Goal: Check status: Check status

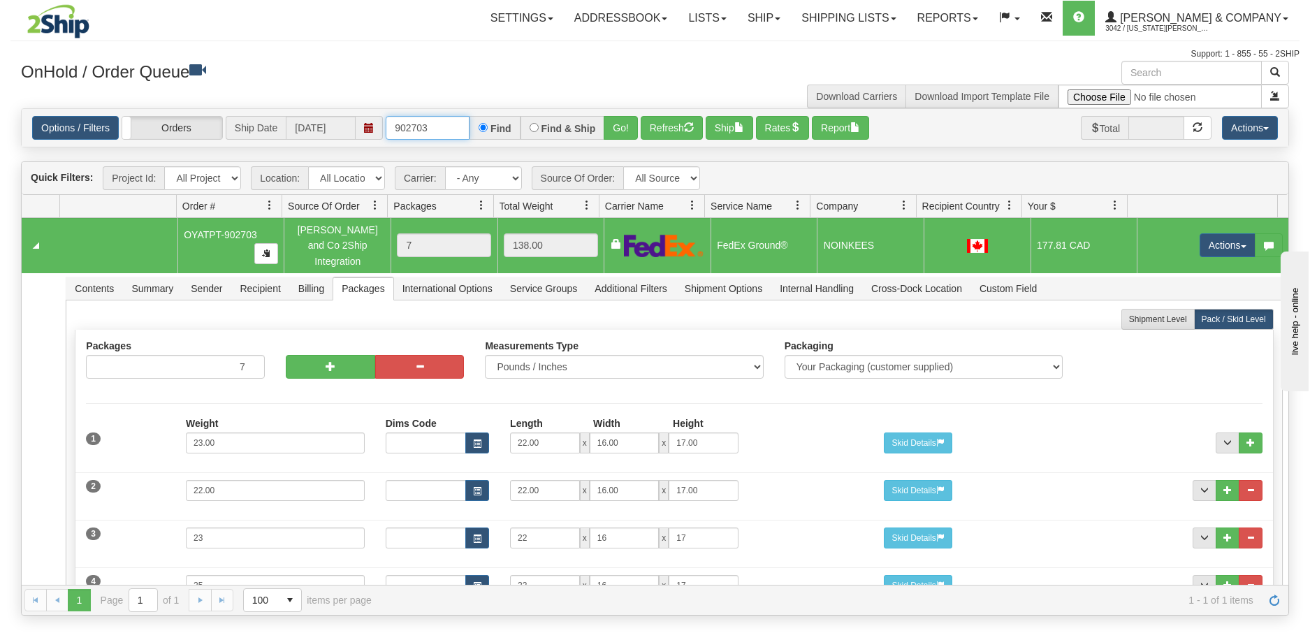
drag, startPoint x: 441, startPoint y: 131, endPoint x: 397, endPoint y: 133, distance: 44.1
click at [397, 133] on input "902703" at bounding box center [428, 128] width 84 height 24
type input "902875"
click at [612, 136] on button "Go!" at bounding box center [621, 128] width 34 height 24
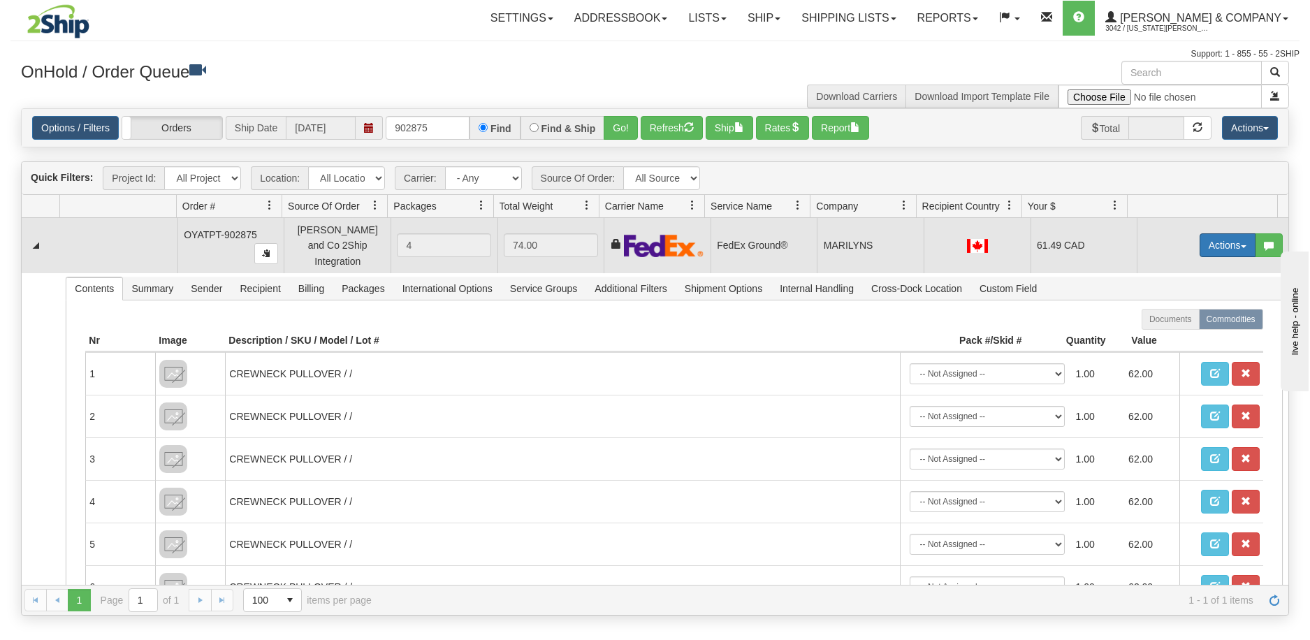
click at [1219, 238] on button "Actions" at bounding box center [1228, 245] width 56 height 24
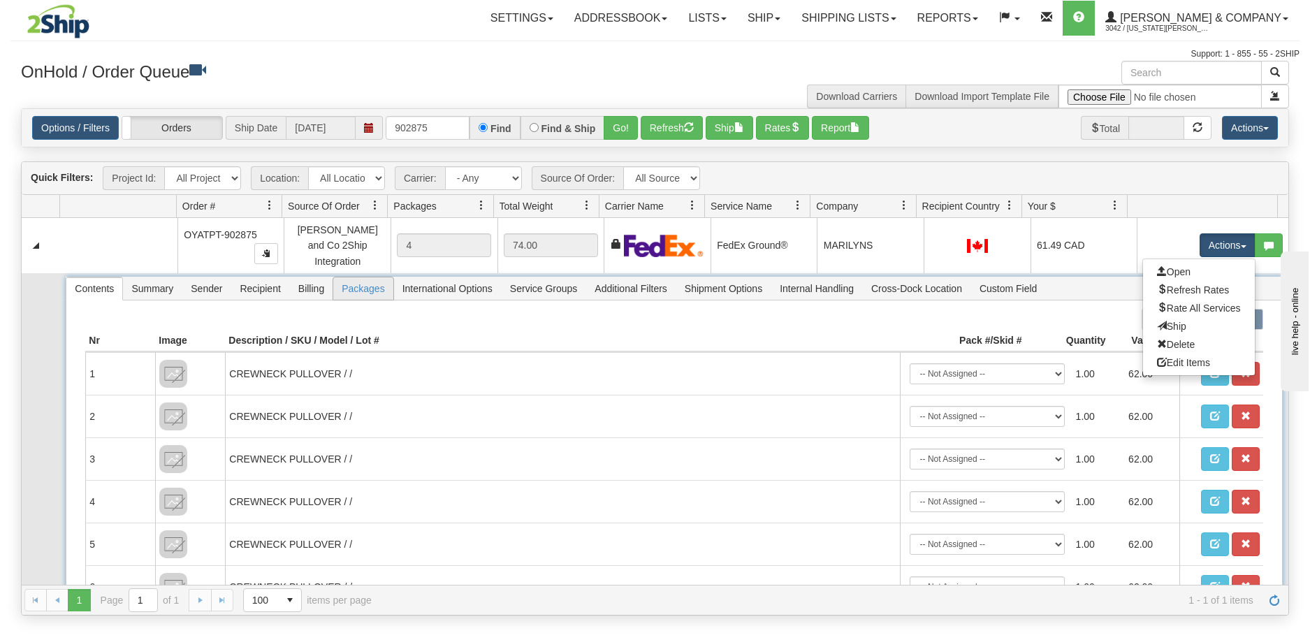
click at [377, 282] on span "Packages" at bounding box center [362, 288] width 59 height 22
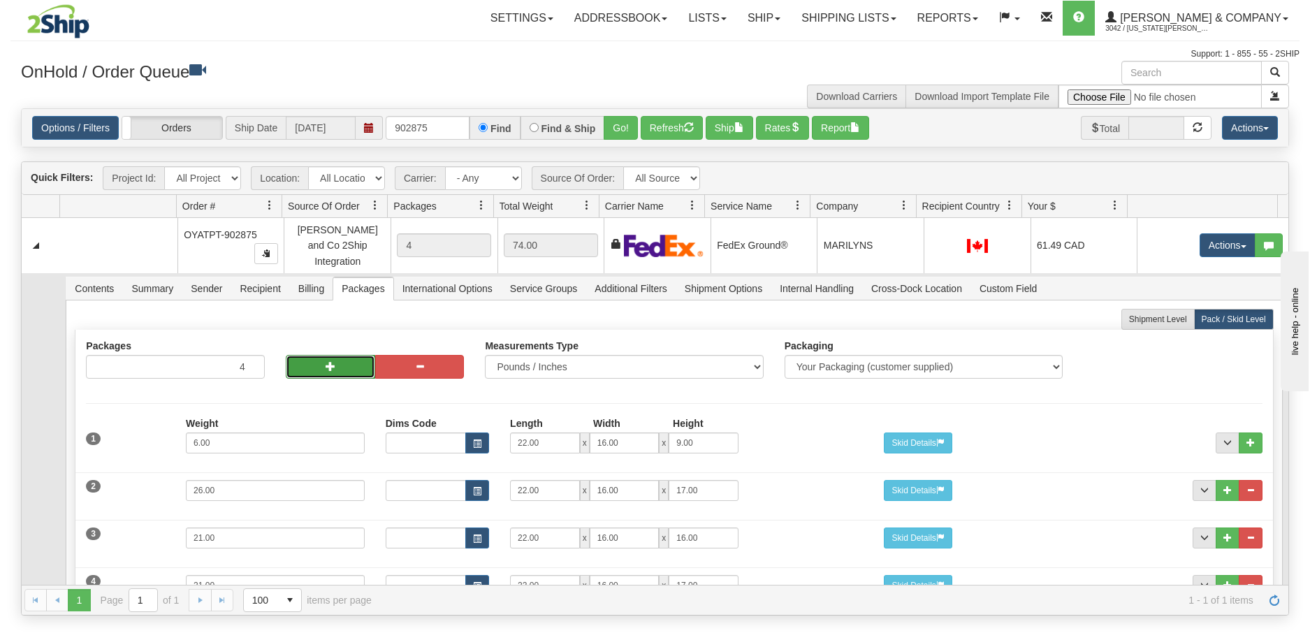
click at [333, 361] on span "button" at bounding box center [331, 366] width 10 height 10
click at [336, 361] on button "button" at bounding box center [330, 367] width 89 height 24
type input "6"
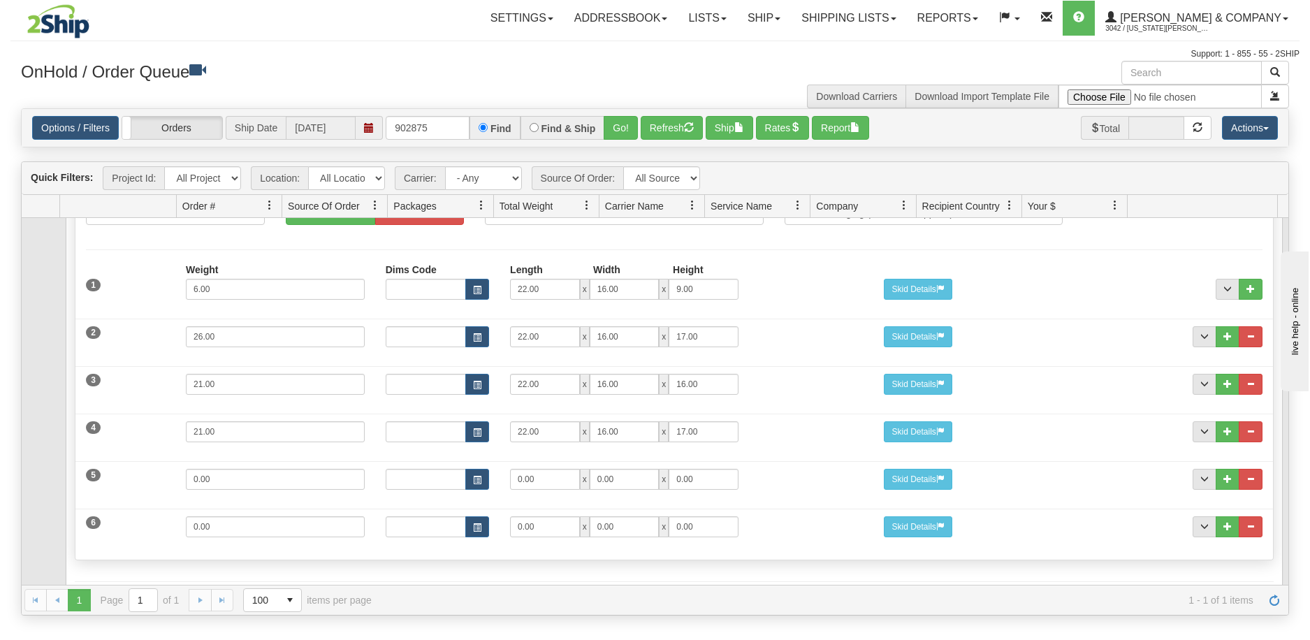
scroll to position [202, 0]
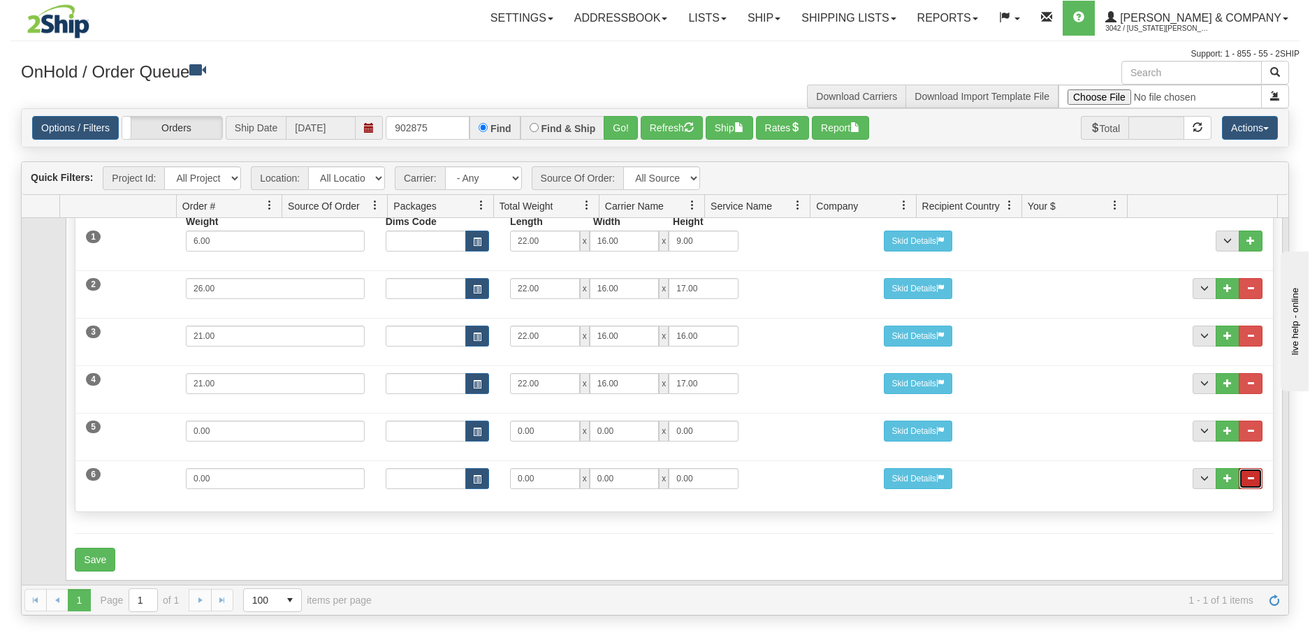
click at [1245, 476] on button "..." at bounding box center [1251, 478] width 24 height 21
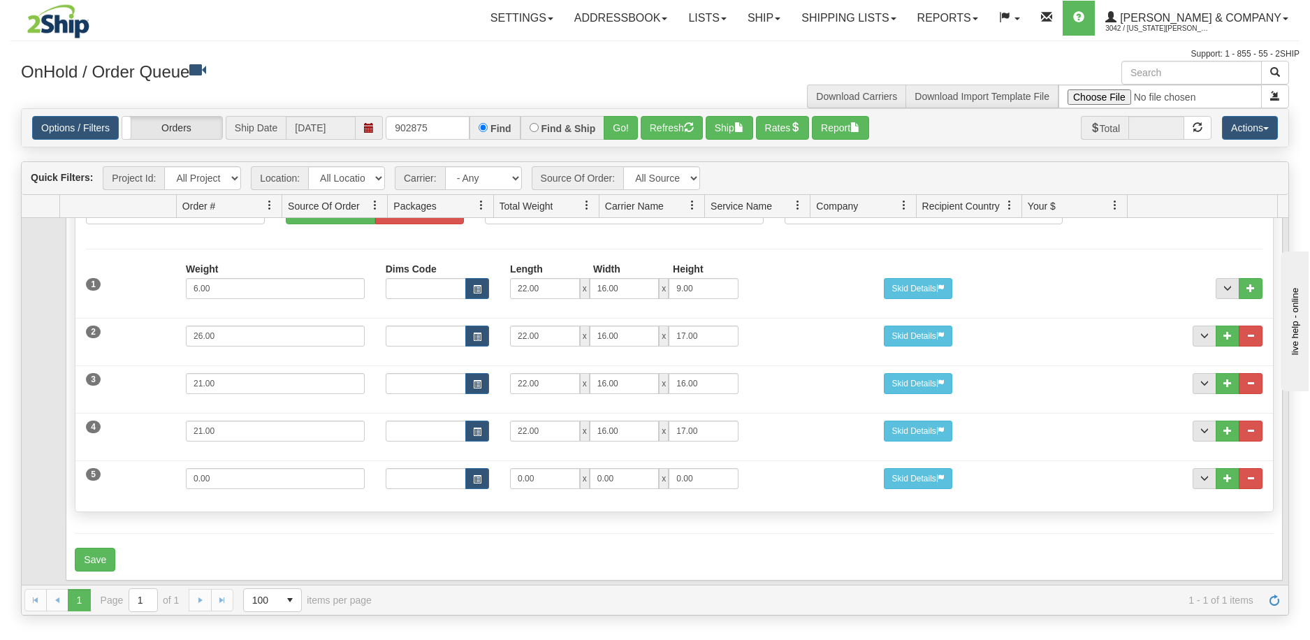
scroll to position [154, 0]
drag, startPoint x: 273, startPoint y: 472, endPoint x: 144, endPoint y: 472, distance: 129.3
click at [144, 472] on div "5 Weight 0.00 Dims Code Length Width Height 0.00 x 0.00 x" at bounding box center [673, 476] width 1197 height 47
type input "7"
type input "16"
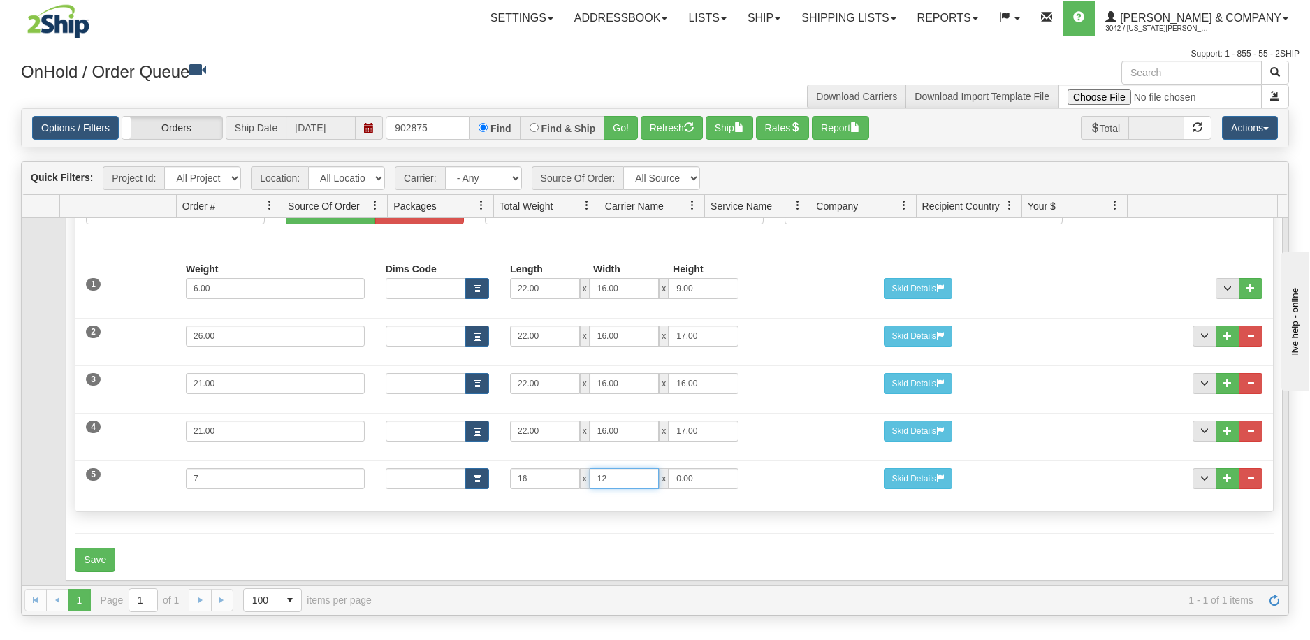
type input "12"
click at [103, 548] on button "Save" at bounding box center [95, 560] width 41 height 24
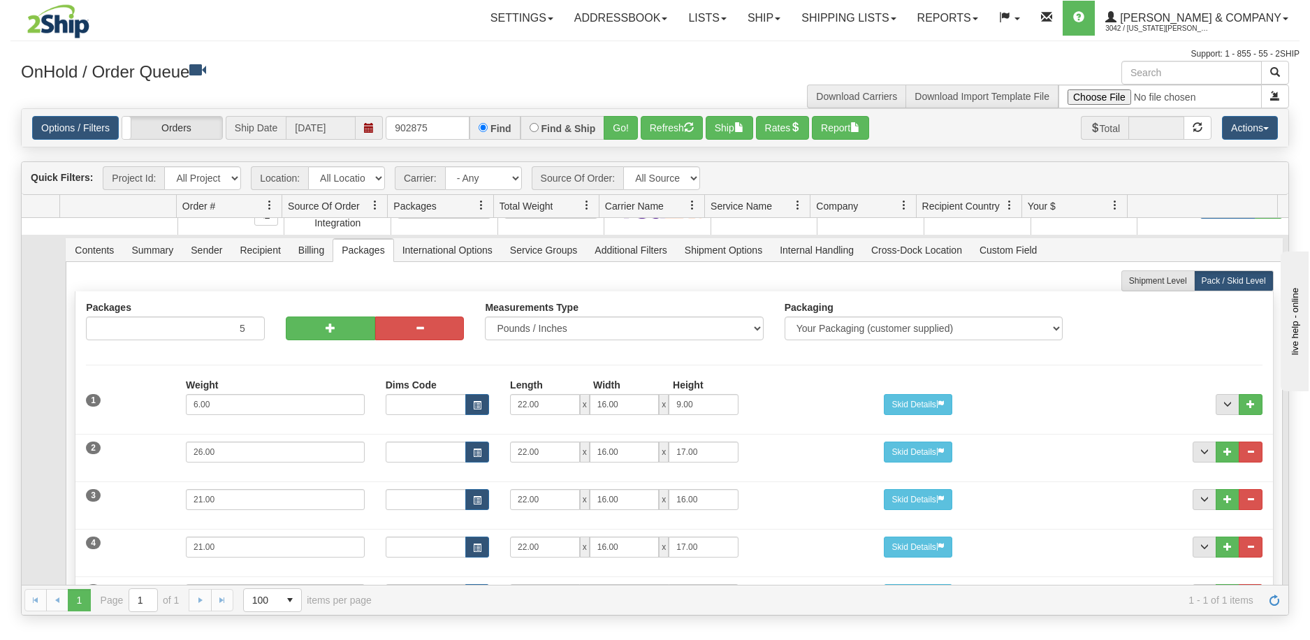
scroll to position [0, 0]
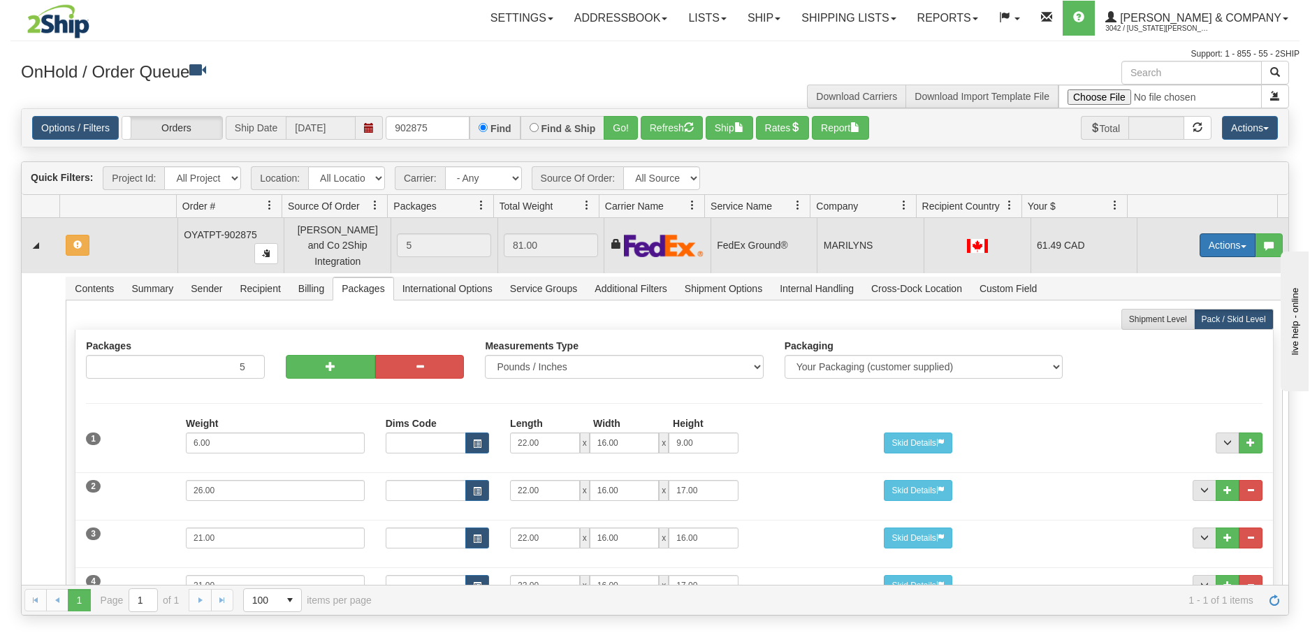
click at [1207, 239] on button "Actions" at bounding box center [1228, 245] width 56 height 24
click at [1189, 284] on span "Refresh Rates" at bounding box center [1193, 289] width 72 height 11
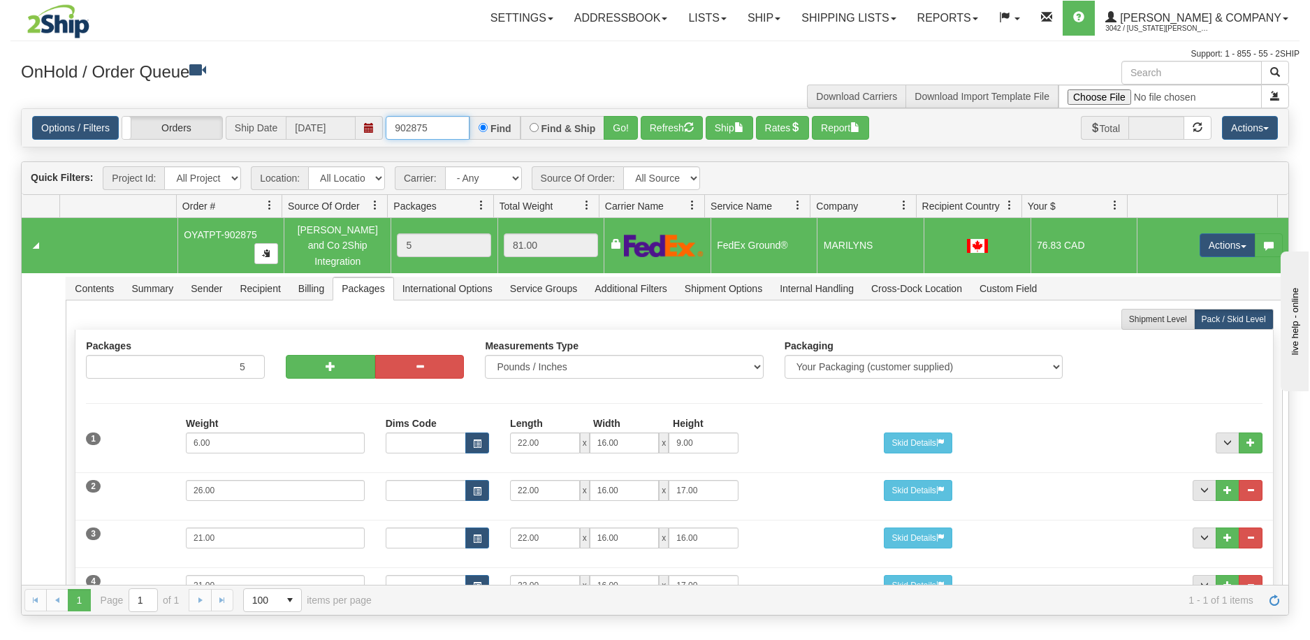
drag, startPoint x: 449, startPoint y: 127, endPoint x: 388, endPoint y: 124, distance: 60.9
click at [388, 124] on input "902875" at bounding box center [428, 128] width 84 height 24
type input "1"
type input "902866"
click at [625, 126] on button "Go!" at bounding box center [621, 128] width 34 height 24
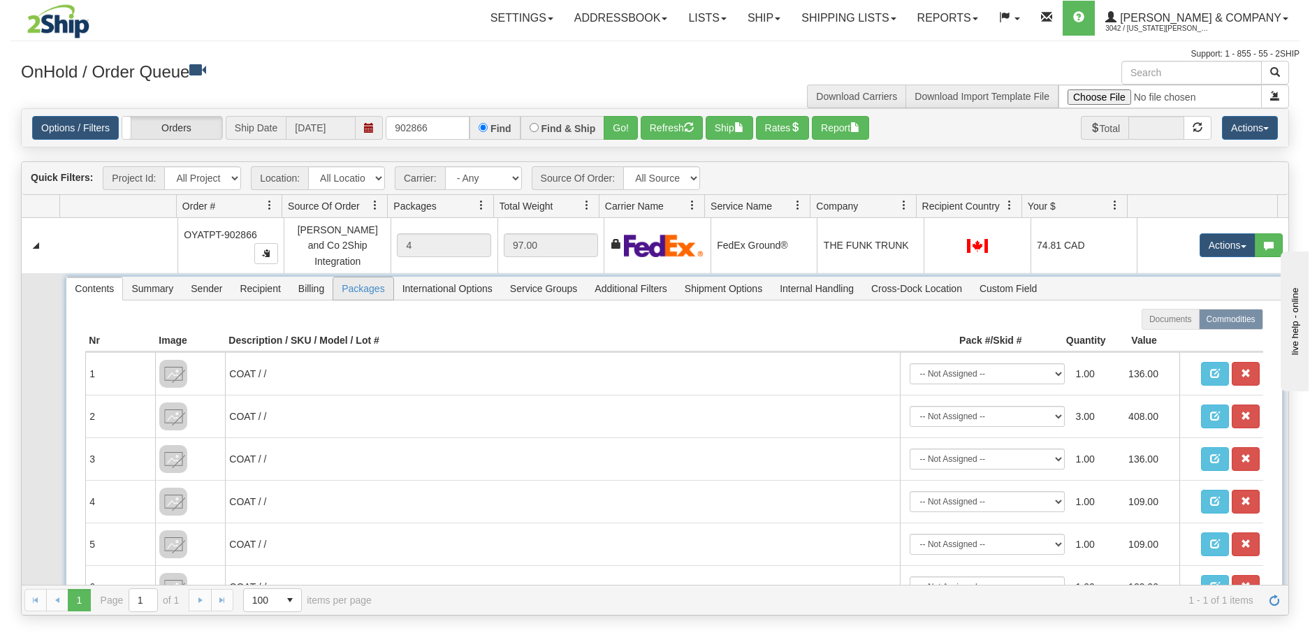
click at [363, 279] on span "Packages" at bounding box center [362, 288] width 59 height 22
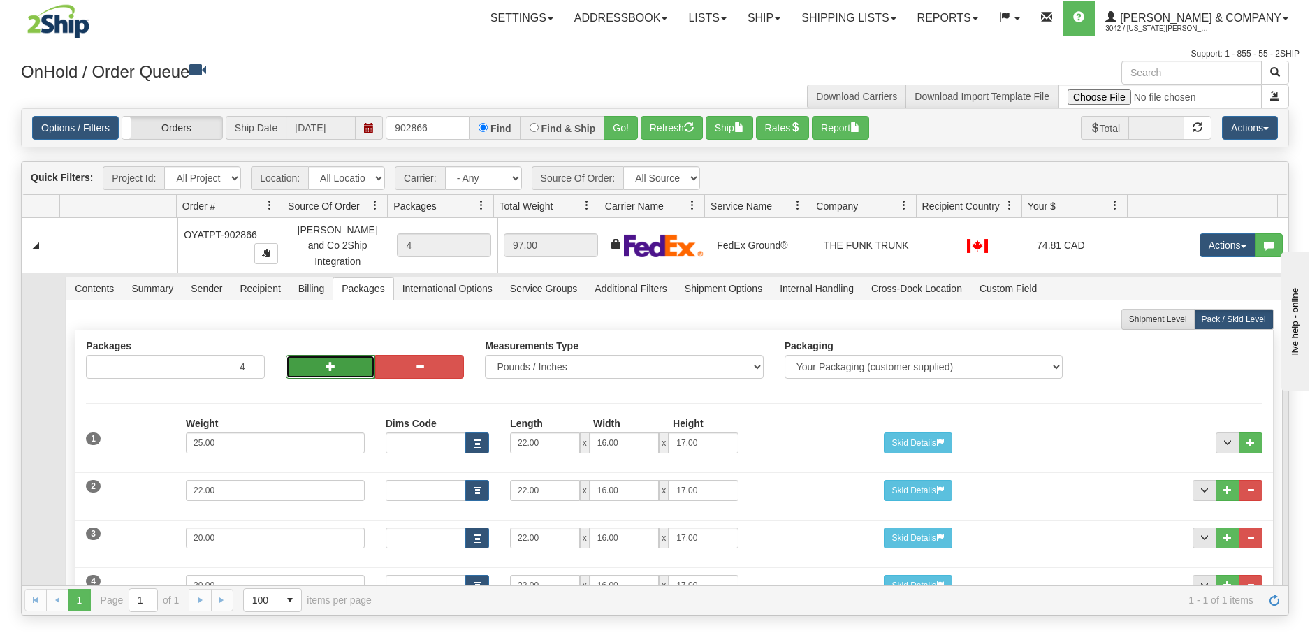
click at [335, 355] on button "button" at bounding box center [330, 367] width 89 height 24
click at [338, 355] on button "button" at bounding box center [330, 367] width 89 height 24
type input "6"
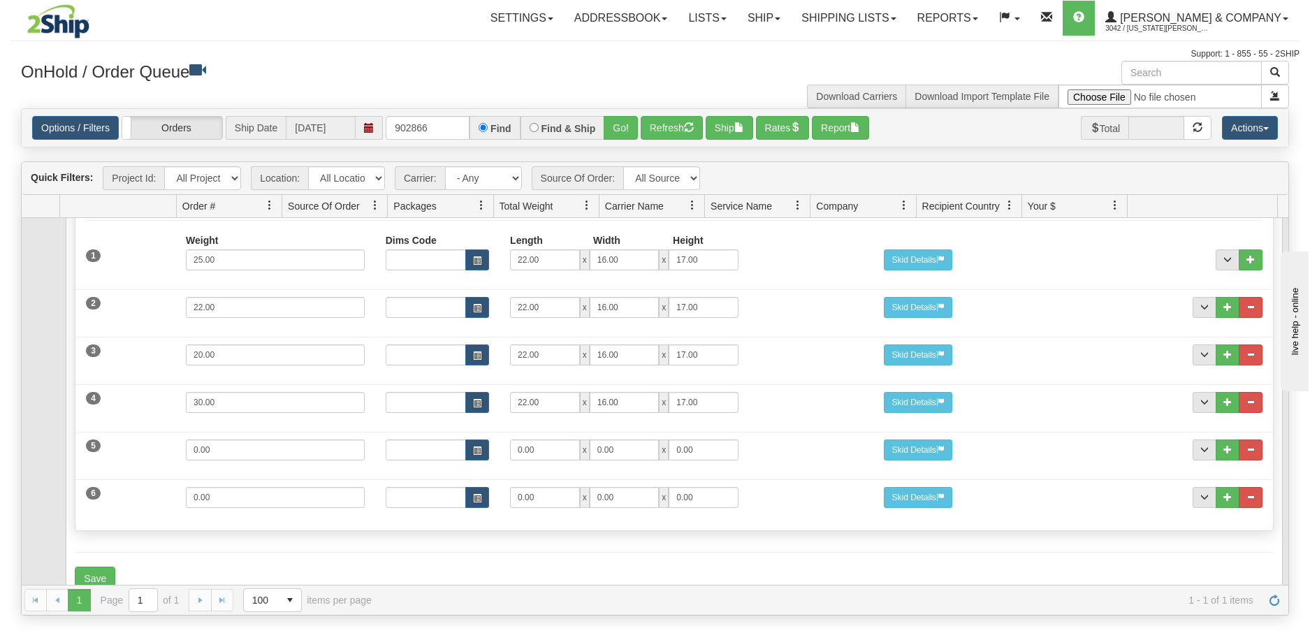
scroll to position [202, 0]
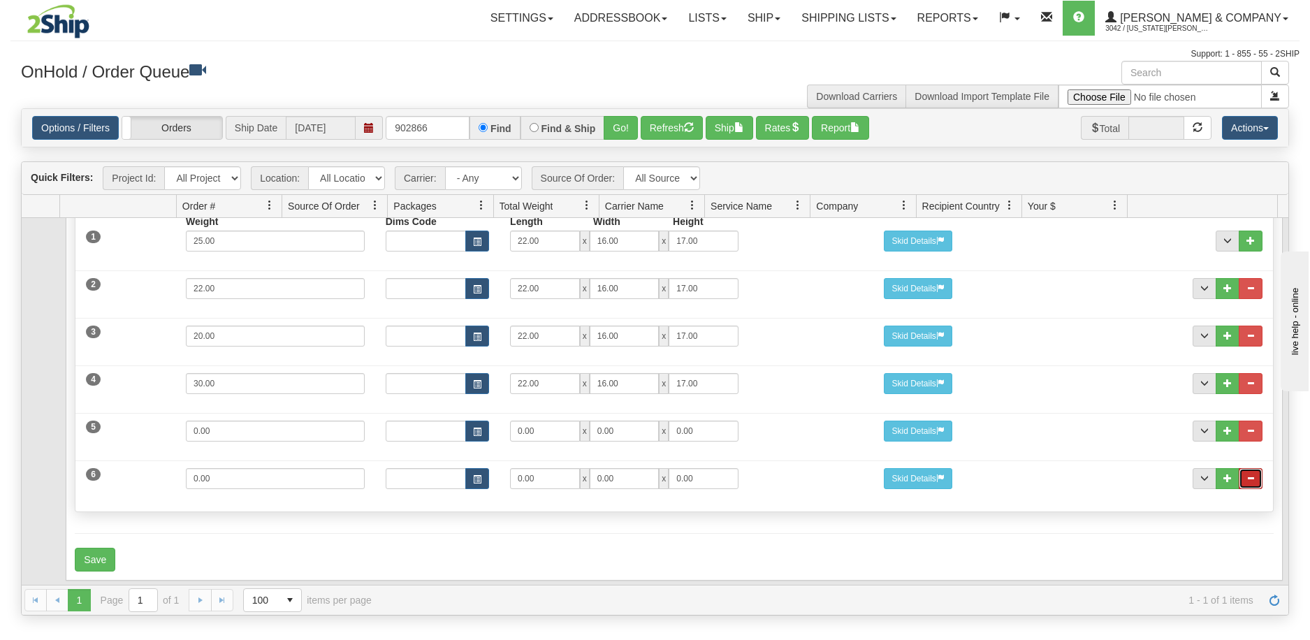
click at [1247, 470] on button "..." at bounding box center [1251, 478] width 24 height 21
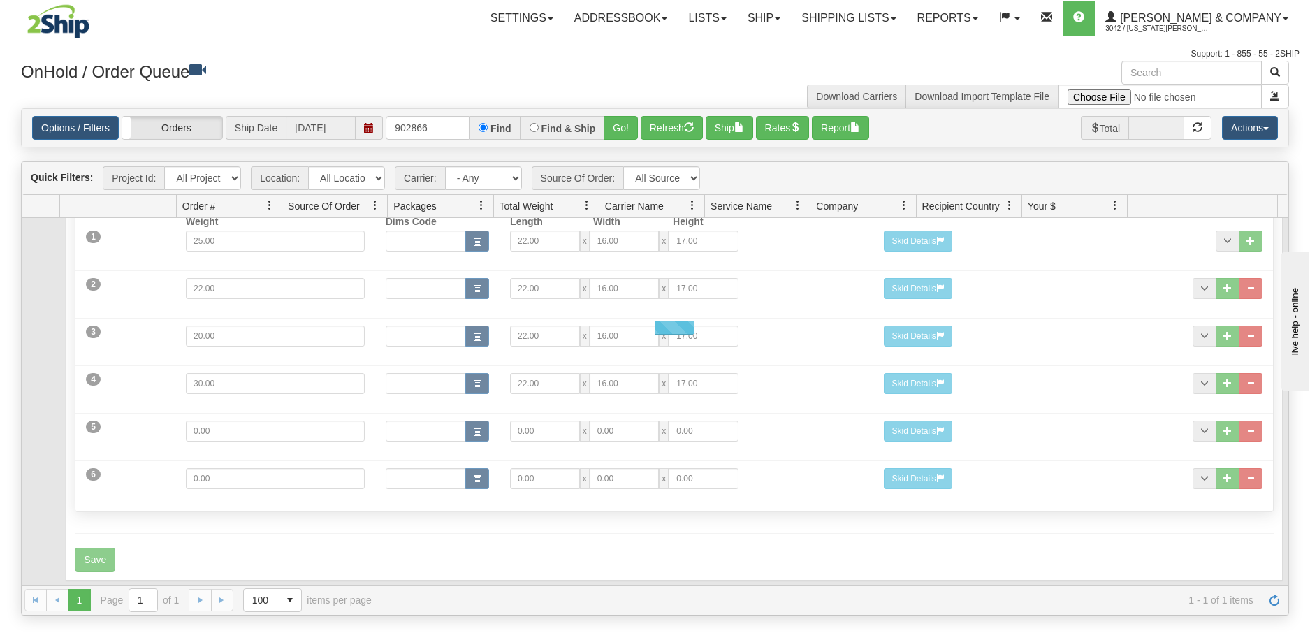
scroll to position [154, 0]
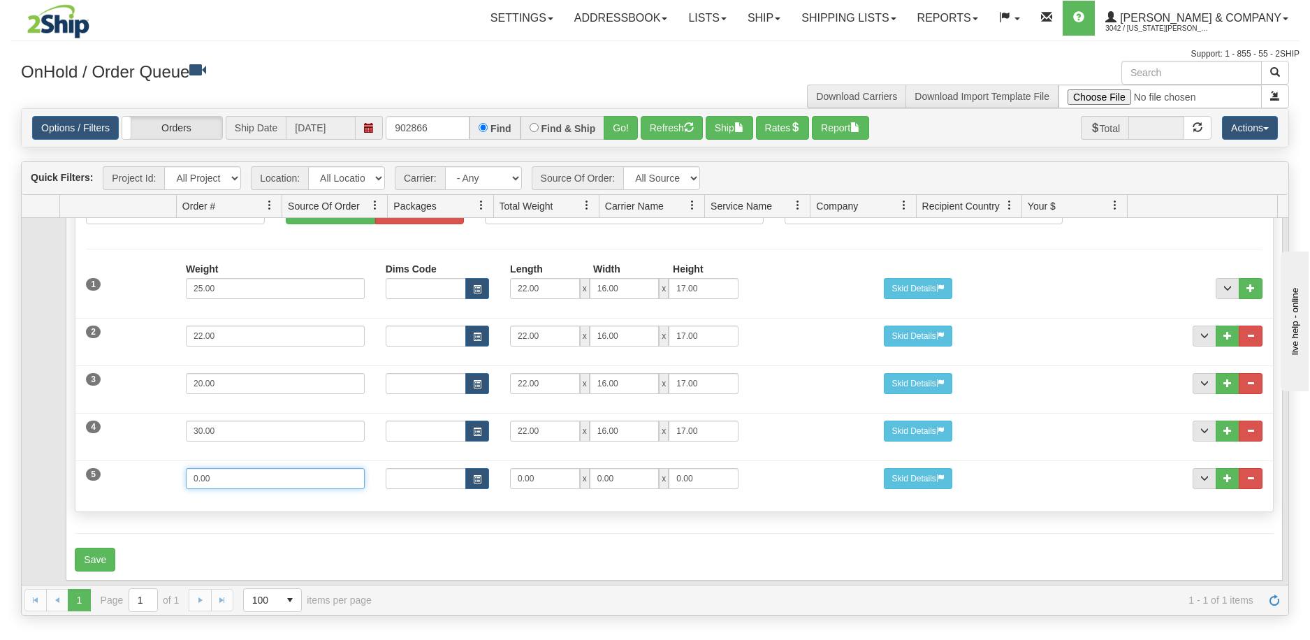
drag, startPoint x: 231, startPoint y: 471, endPoint x: 107, endPoint y: 471, distance: 123.7
click at [107, 471] on div "5 Weight 0.00 Dims Code Length Width Height 0.00 x 0.00 x" at bounding box center [673, 476] width 1197 height 47
type input "4"
type input "16"
type input "12"
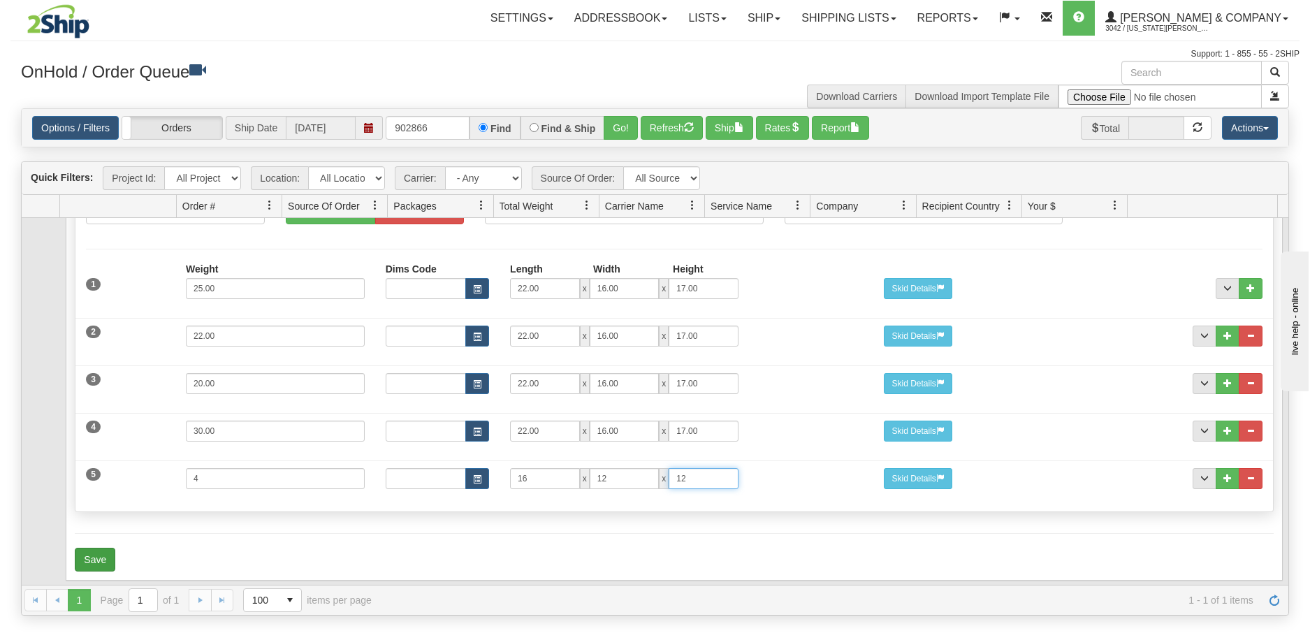
type input "12"
click at [104, 548] on button "Save" at bounding box center [95, 560] width 41 height 24
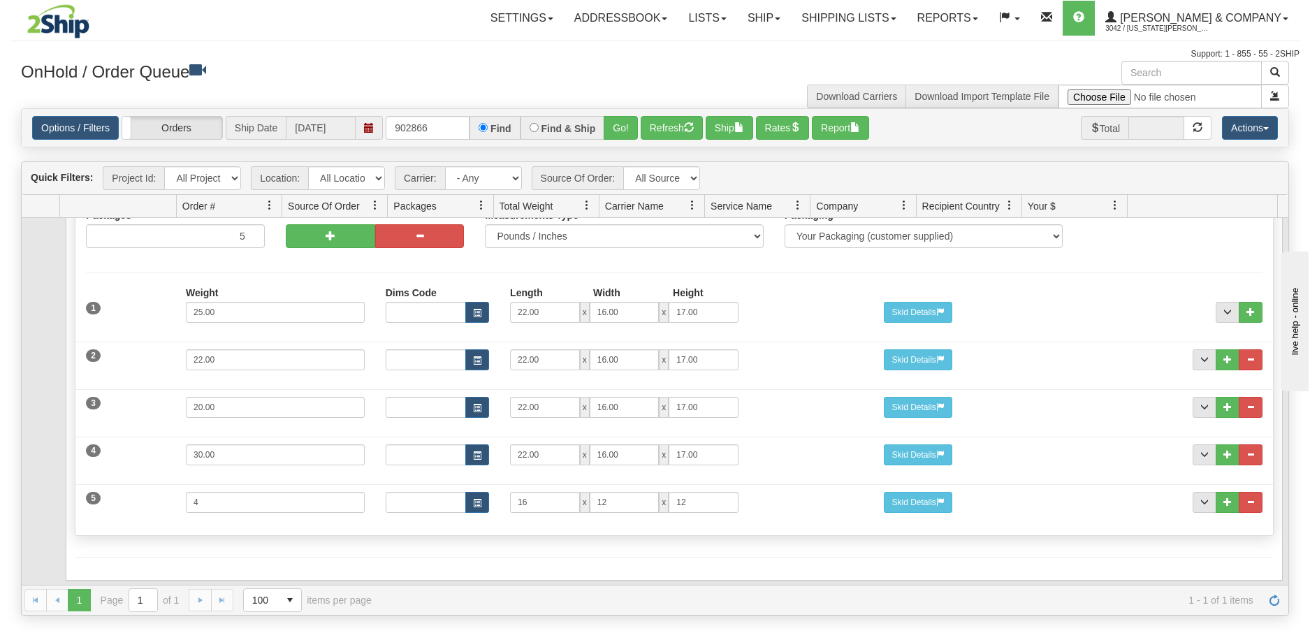
scroll to position [0, 0]
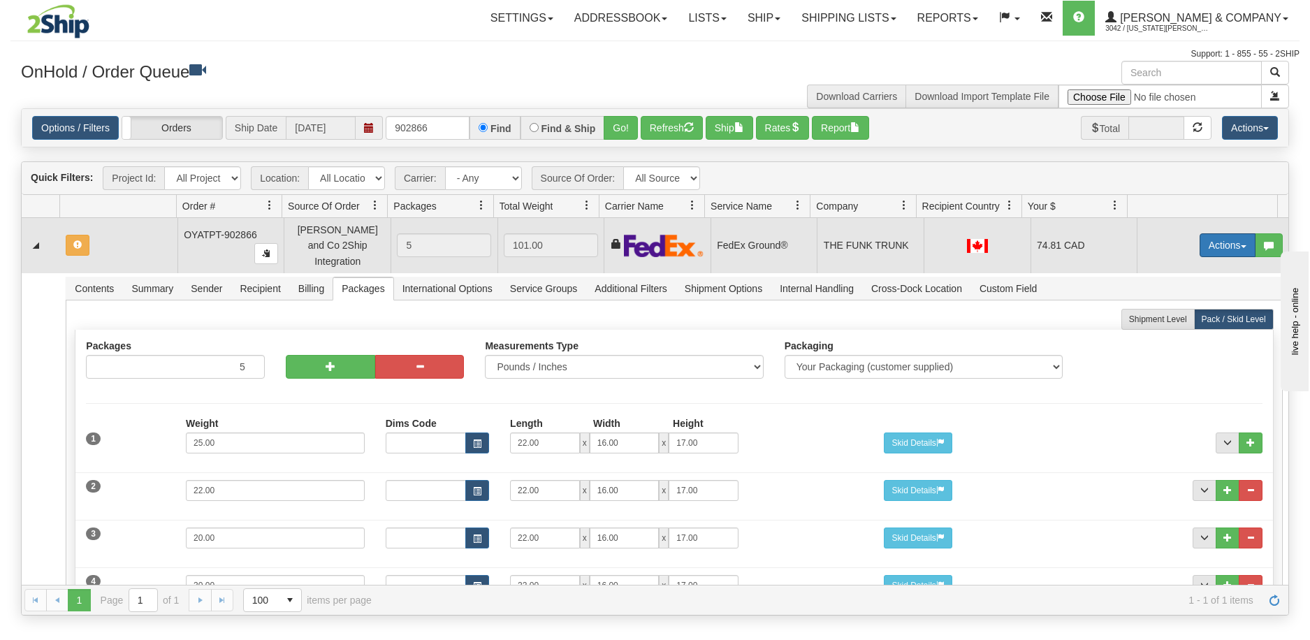
click at [1228, 241] on button "Actions" at bounding box center [1228, 245] width 56 height 24
click at [1195, 284] on span "Refresh Rates" at bounding box center [1193, 289] width 72 height 11
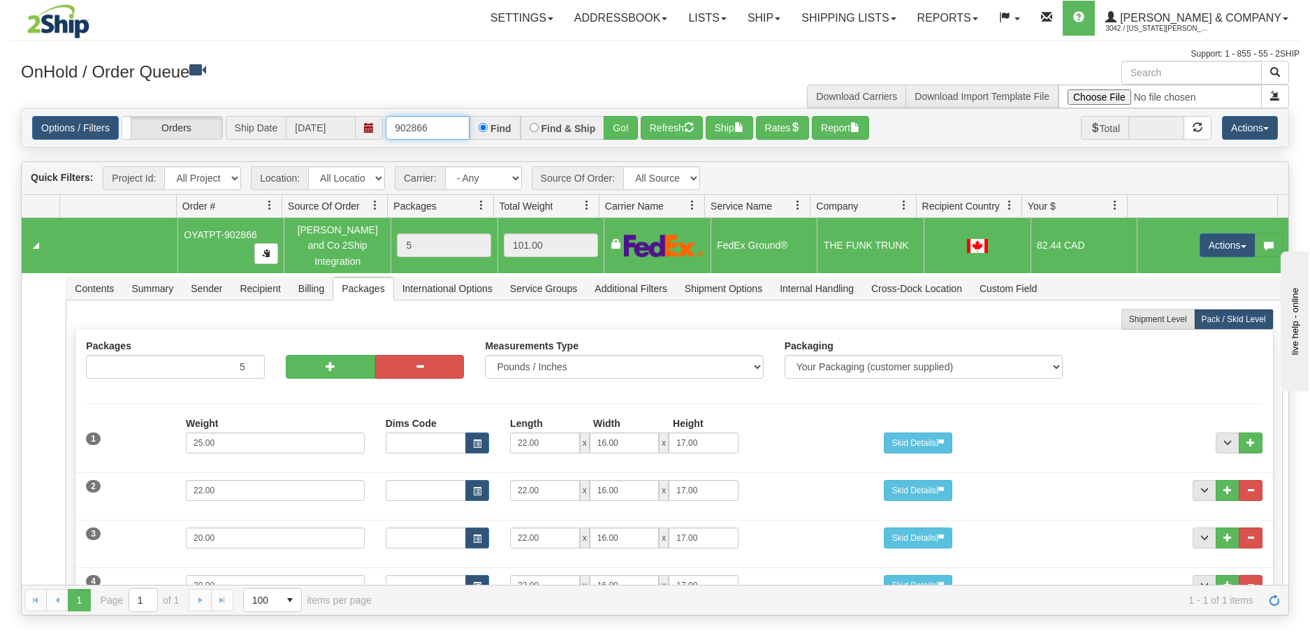
drag, startPoint x: 440, startPoint y: 133, endPoint x: 389, endPoint y: 131, distance: 51.1
click at [389, 131] on input "902866" at bounding box center [428, 128] width 84 height 24
type input "902868"
click at [620, 134] on button "Go!" at bounding box center [621, 128] width 34 height 24
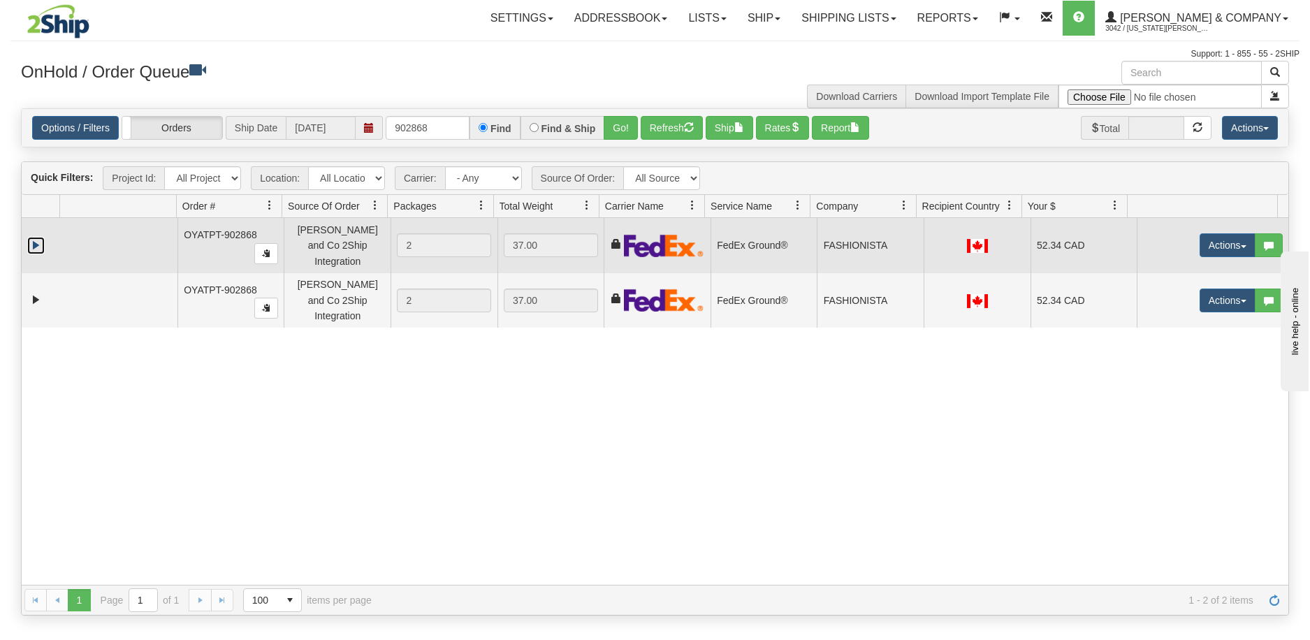
click at [36, 238] on link "Expand" at bounding box center [35, 245] width 17 height 17
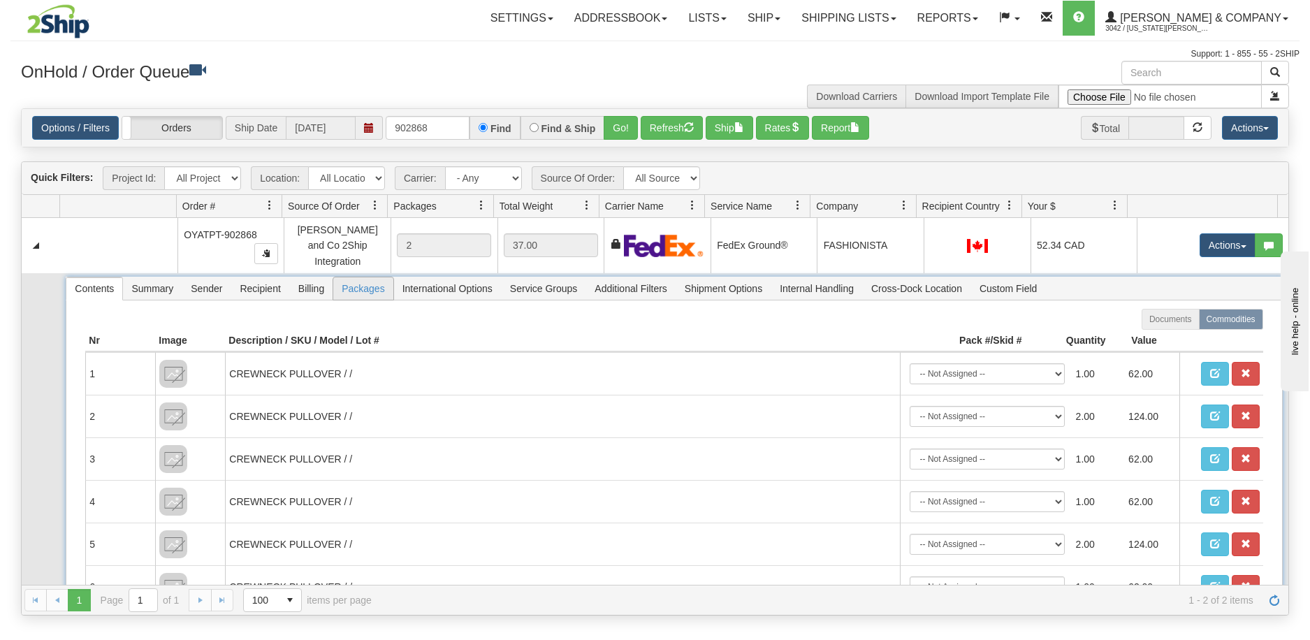
click at [364, 277] on span "Packages" at bounding box center [362, 288] width 59 height 22
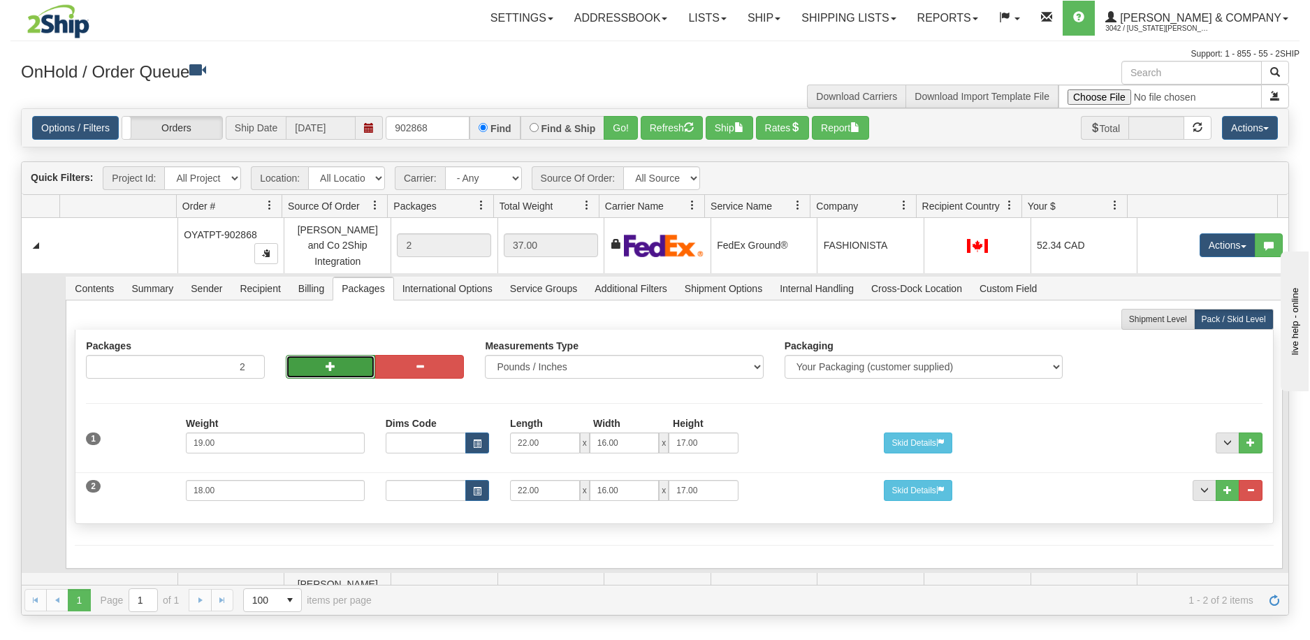
click at [317, 356] on button "button" at bounding box center [330, 367] width 89 height 24
click at [328, 365] on button "button" at bounding box center [330, 367] width 89 height 24
type input "4"
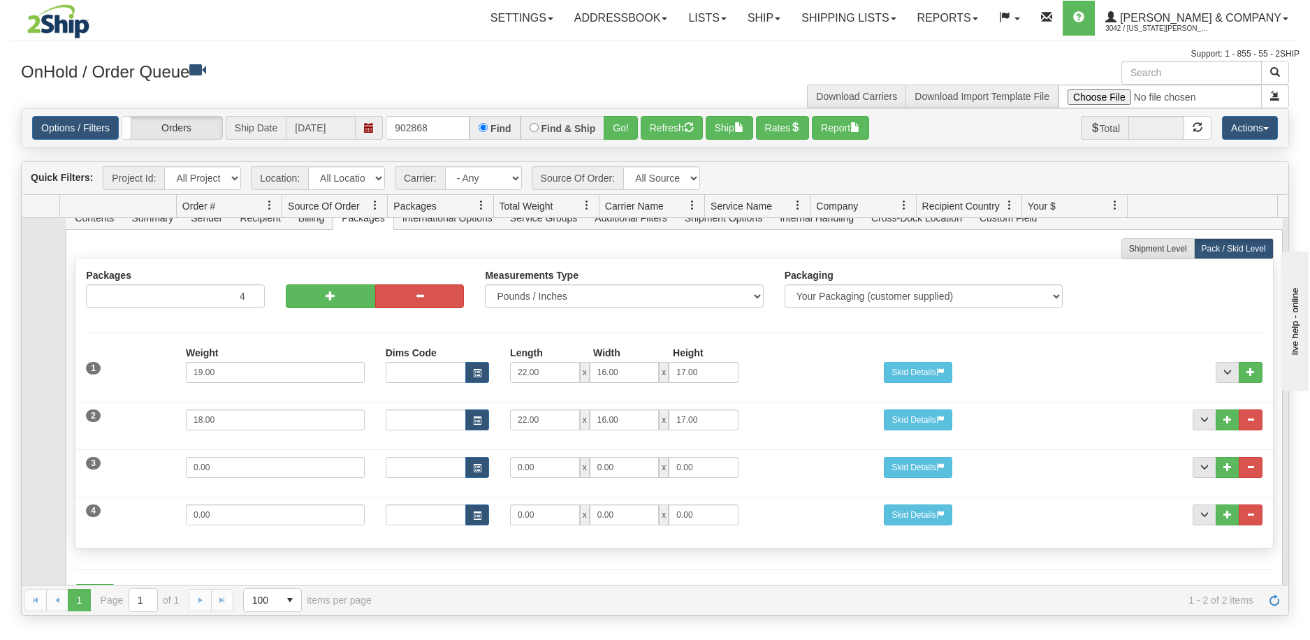
scroll to position [151, 0]
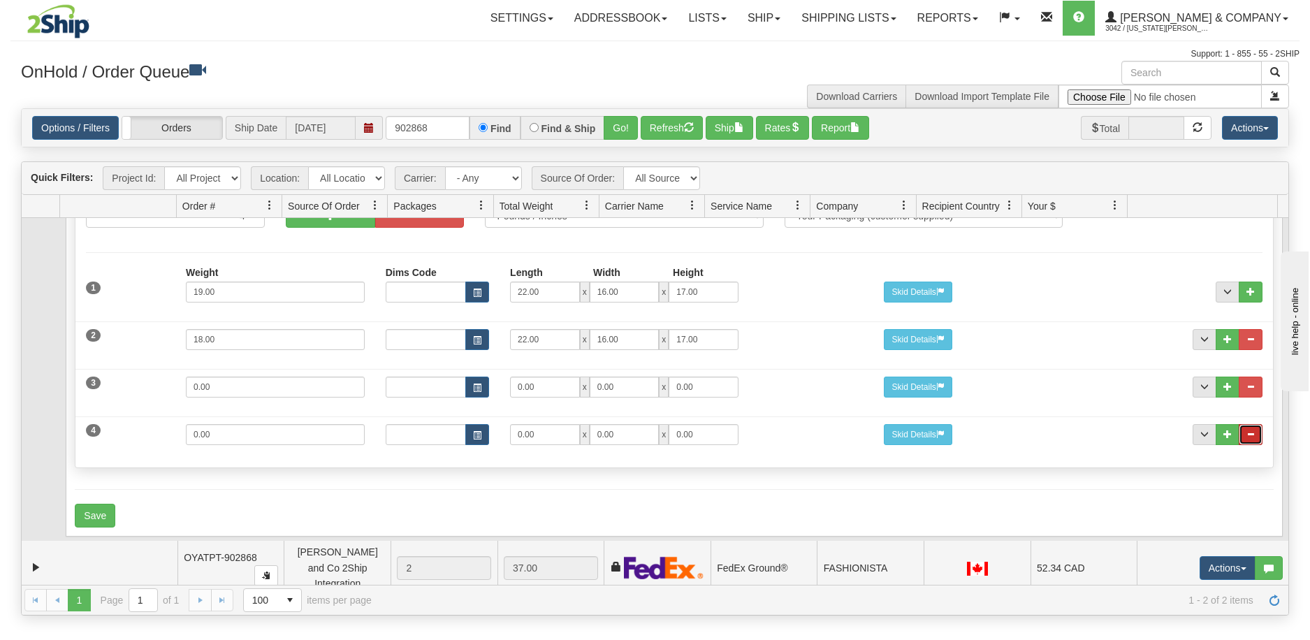
click at [1247, 430] on span "..." at bounding box center [1251, 434] width 8 height 8
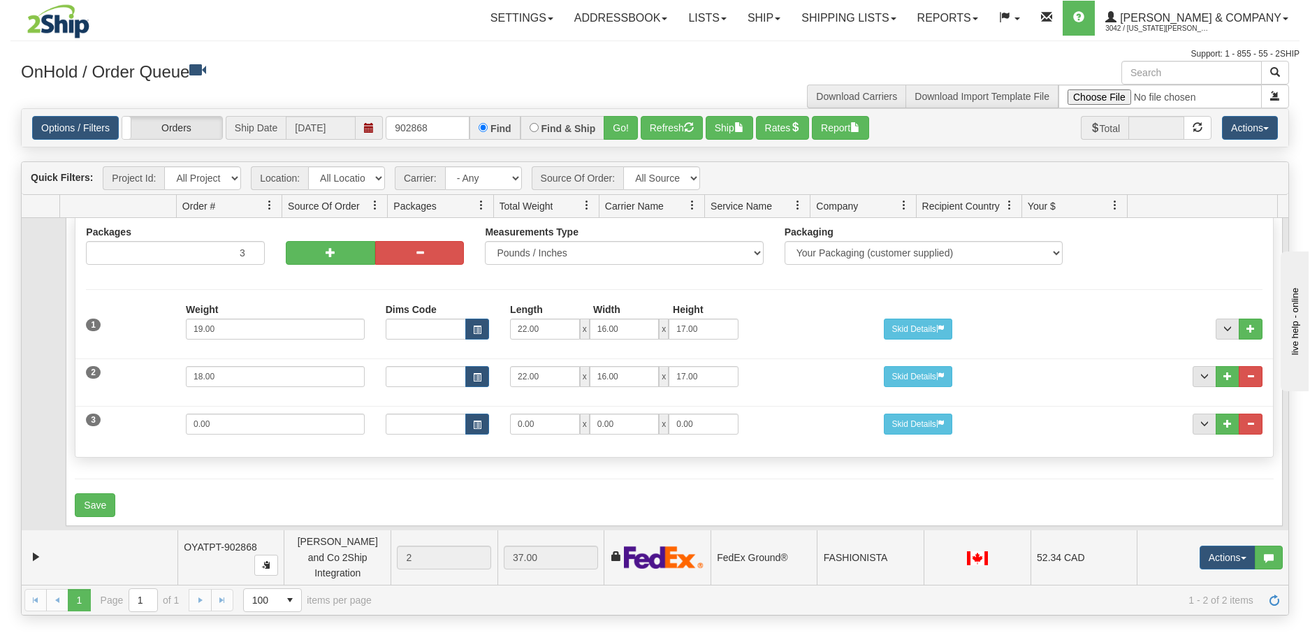
scroll to position [103, 0]
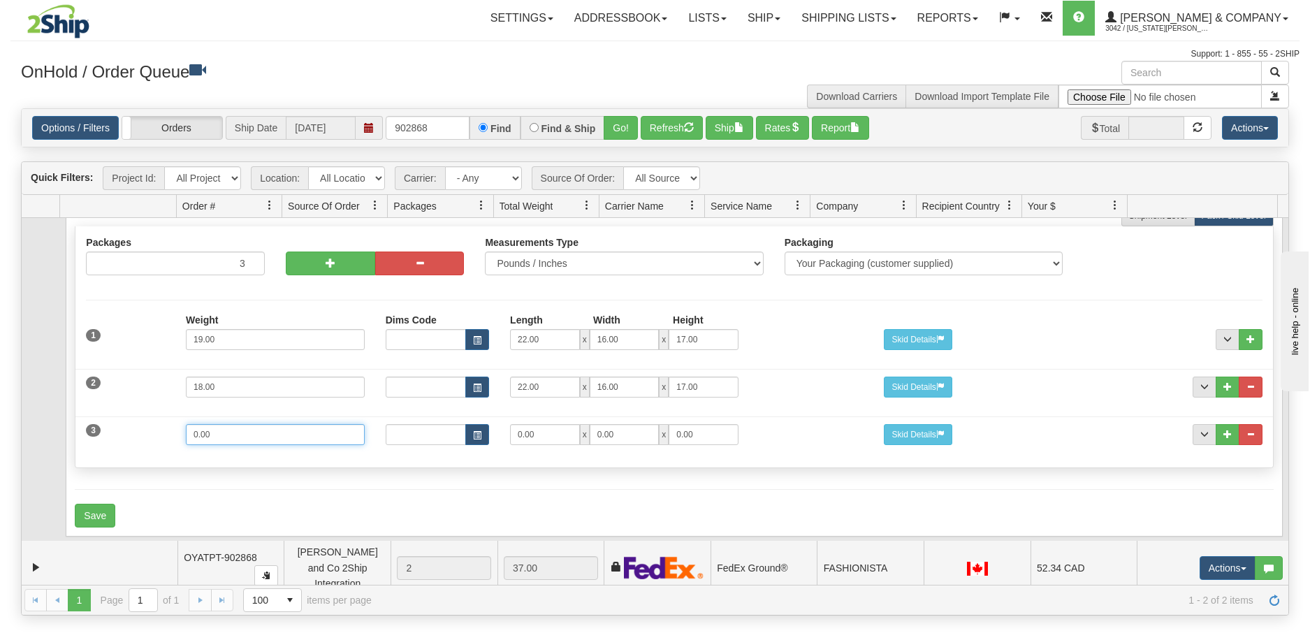
drag, startPoint x: 239, startPoint y: 428, endPoint x: 101, endPoint y: 417, distance: 138.1
click at [101, 417] on div "3 Weight 0.00 Dims Code Length Width Height 0.00 x 0.00 x" at bounding box center [673, 432] width 1197 height 47
type input "9"
type input "20"
type input "16"
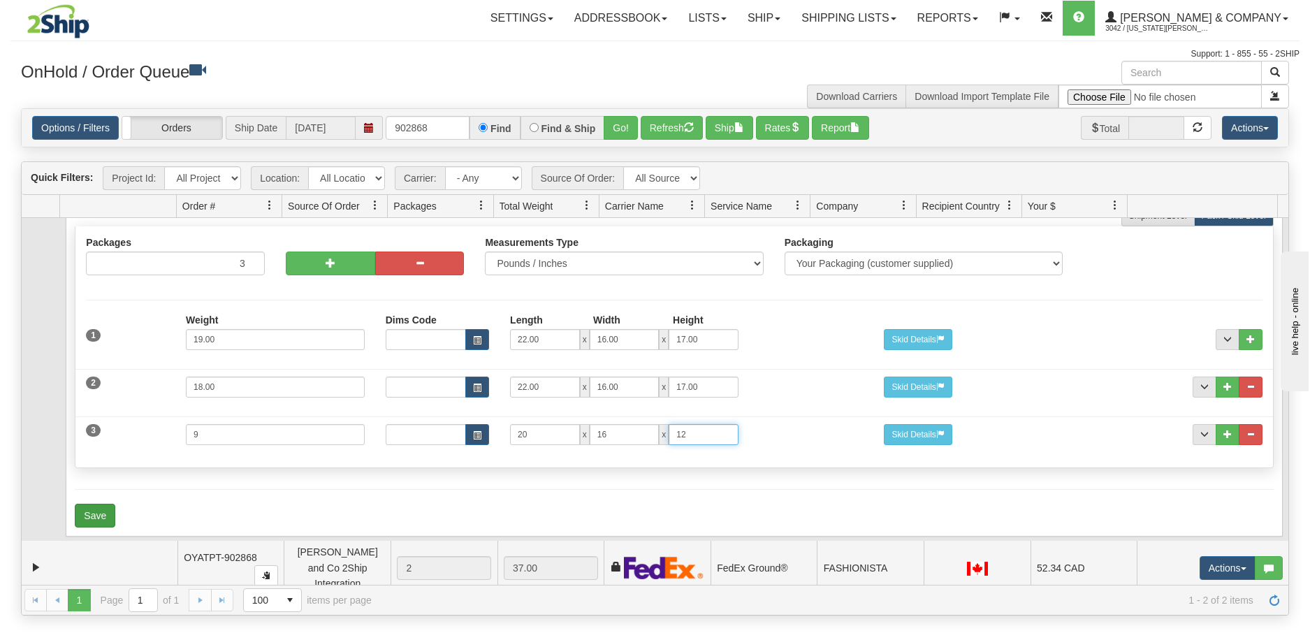
type input "12"
click at [106, 507] on button "Save" at bounding box center [95, 516] width 41 height 24
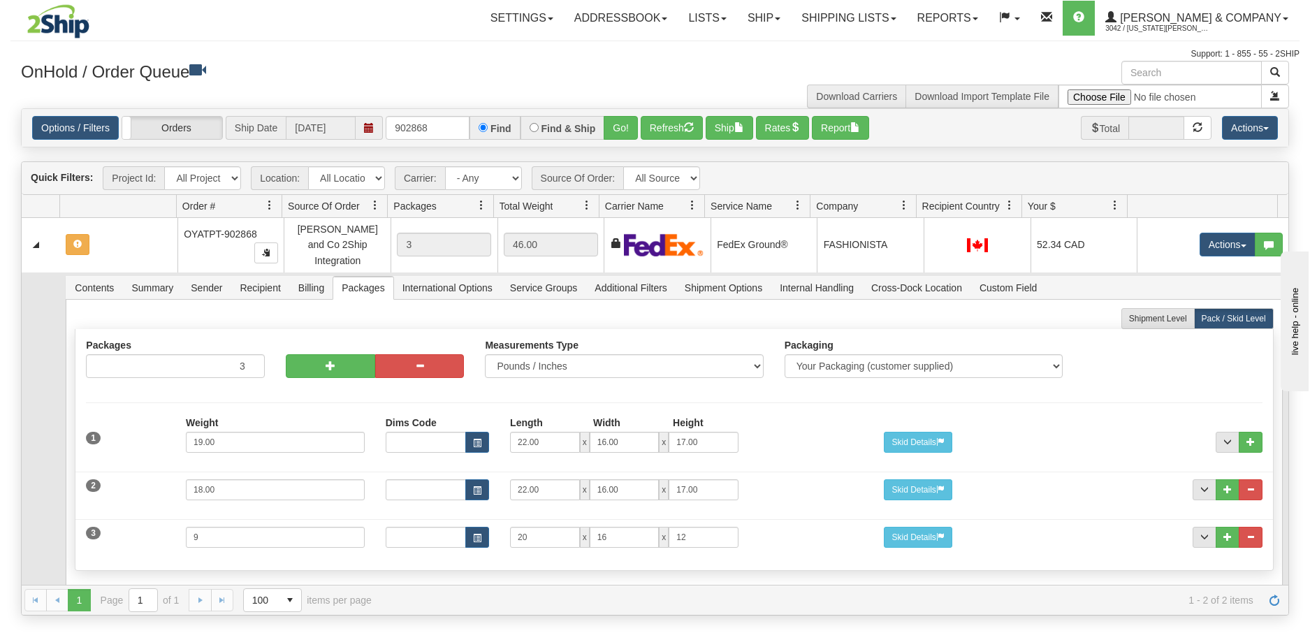
scroll to position [0, 0]
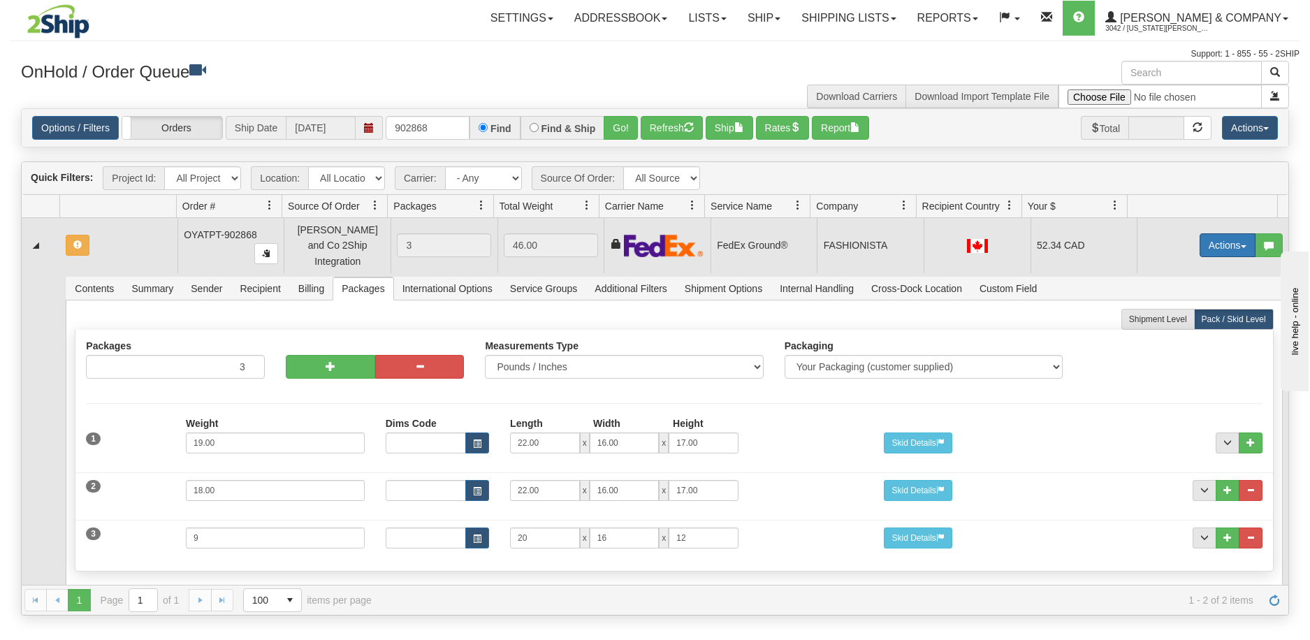
click at [1213, 240] on button "Actions" at bounding box center [1228, 245] width 56 height 24
click at [1201, 284] on span "Refresh Rates" at bounding box center [1193, 289] width 72 height 11
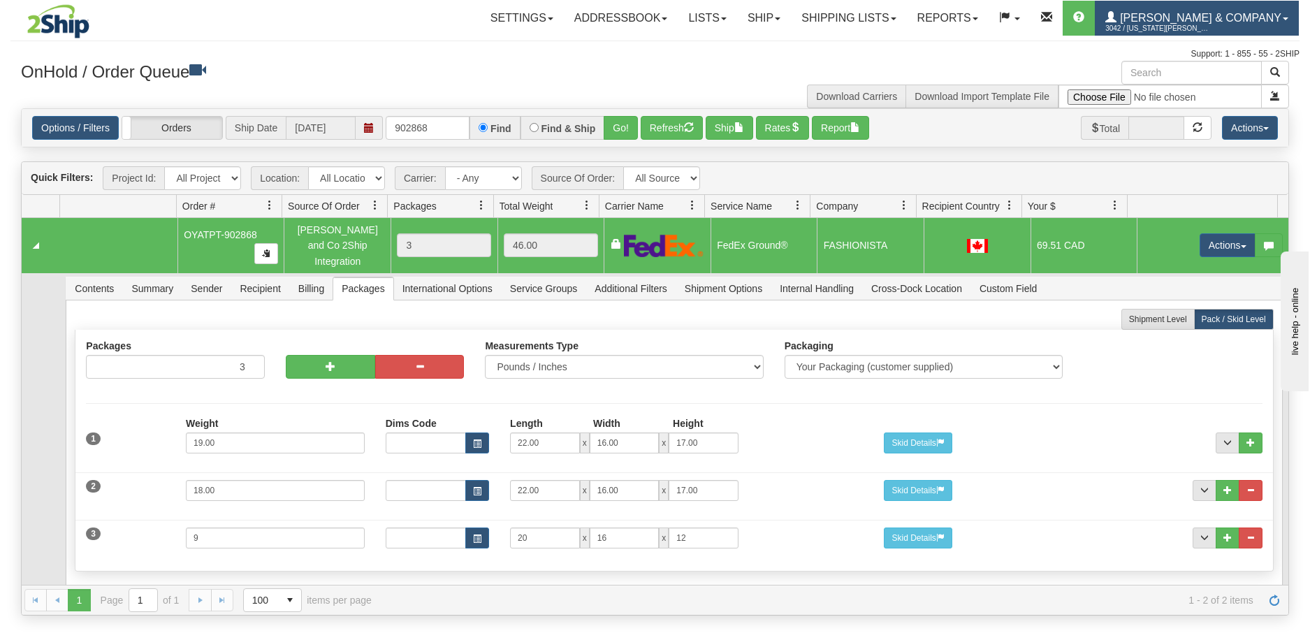
click at [1251, 20] on span "[PERSON_NAME] & Company" at bounding box center [1199, 18] width 165 height 12
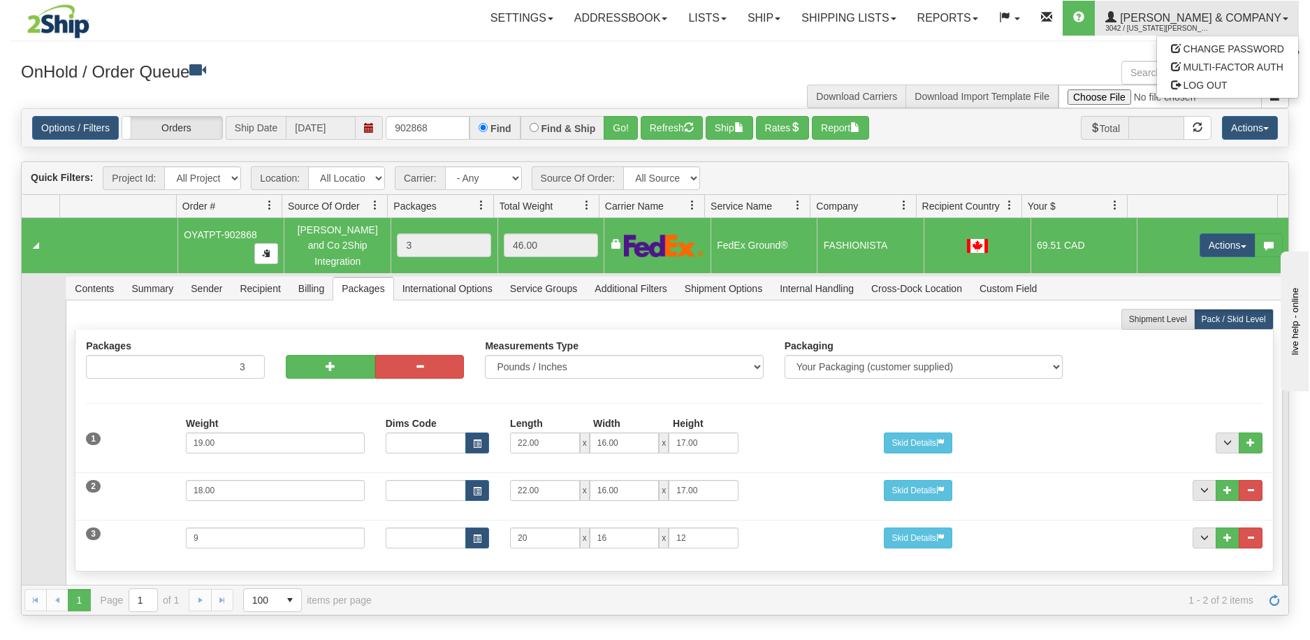
click at [572, 58] on div "Support: 1 - 855 - 55 - 2SHIP" at bounding box center [654, 54] width 1289 height 12
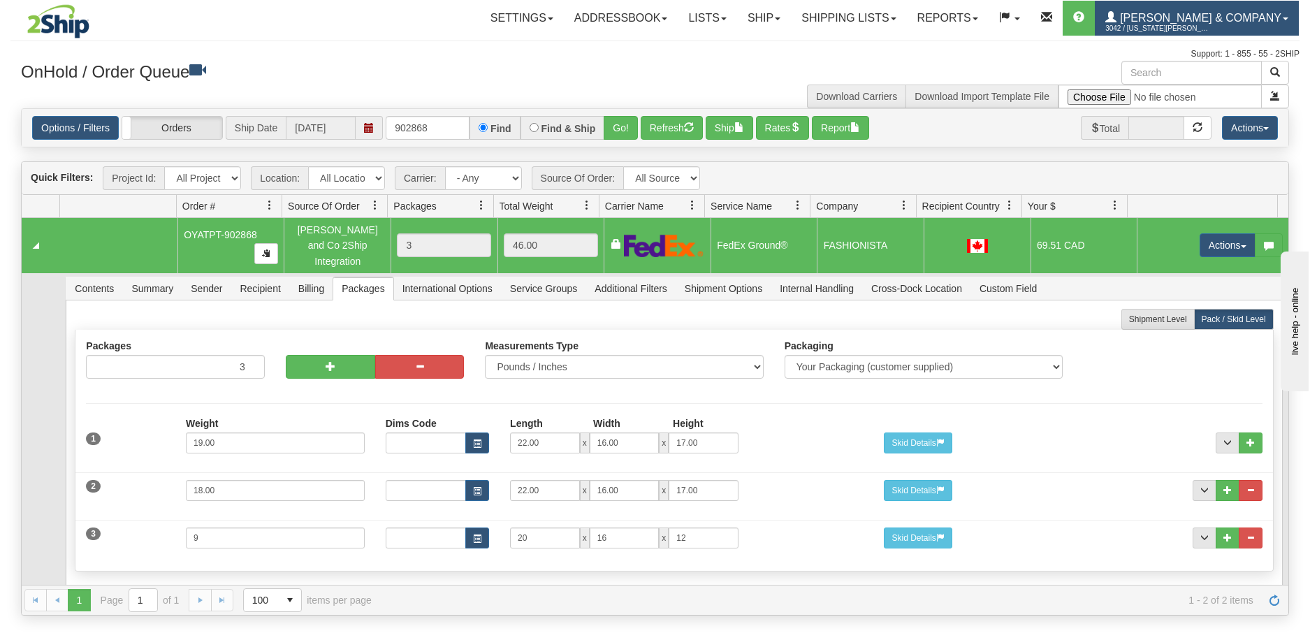
click at [1219, 13] on span "[PERSON_NAME] & Company" at bounding box center [1199, 18] width 165 height 12
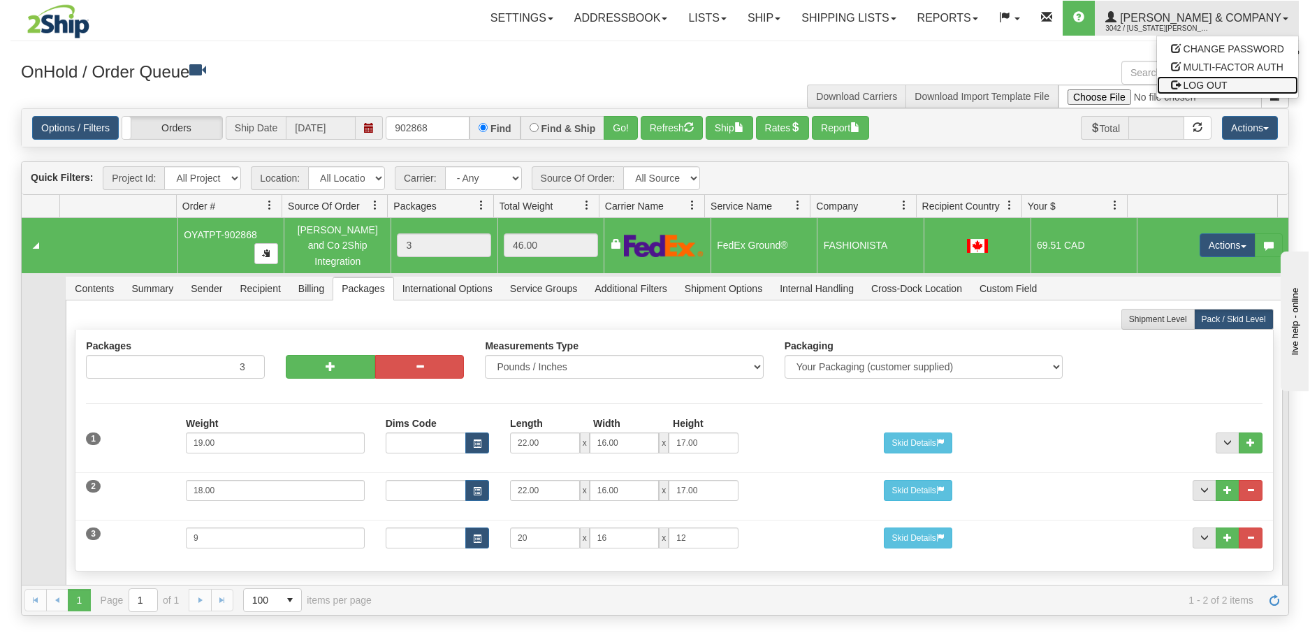
click at [1208, 90] on span "LOG OUT" at bounding box center [1206, 85] width 44 height 11
